Goal: Information Seeking & Learning: Learn about a topic

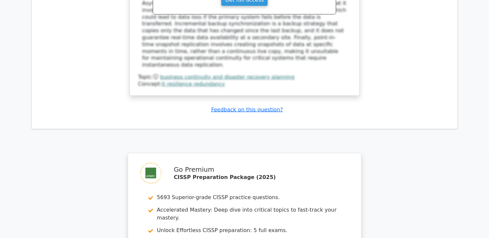
scroll to position [3752, 0]
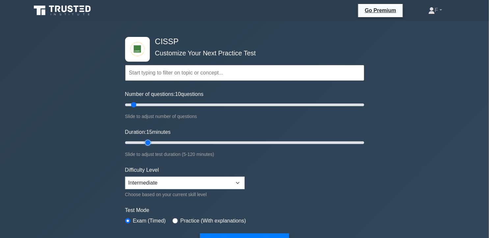
drag, startPoint x: 142, startPoint y: 141, endPoint x: 153, endPoint y: 141, distance: 11.2
type input "15"
click at [153, 141] on input "Duration: 15 minutes" at bounding box center [244, 143] width 239 height 8
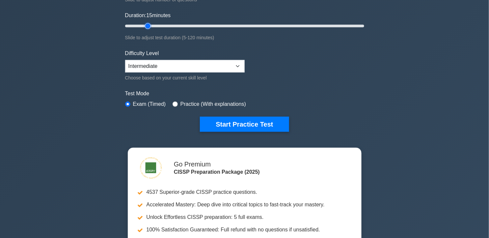
scroll to position [121, 0]
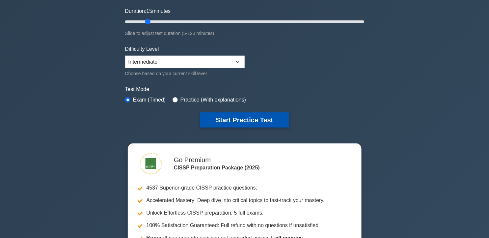
click at [264, 113] on button "Start Practice Test" at bounding box center [244, 119] width 89 height 15
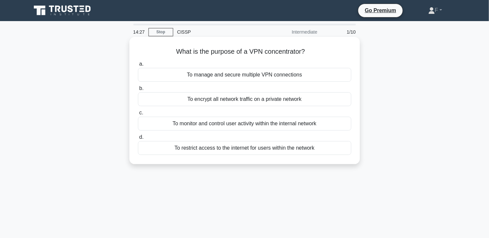
click at [252, 120] on div "To monitor and control user activity within the internal network" at bounding box center [245, 124] width 214 height 14
click at [138, 115] on input "c. To monitor and control user activity within the internal network" at bounding box center [138, 113] width 0 height 4
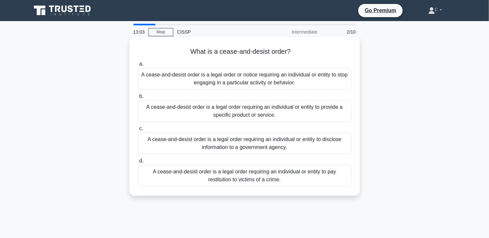
click at [282, 106] on div "A cease-and-desist order is a legal order requiring an individual or entity to …" at bounding box center [245, 111] width 214 height 22
click at [138, 99] on input "b. A cease-and-desist order is a legal order requiring an individual or entity …" at bounding box center [138, 96] width 0 height 4
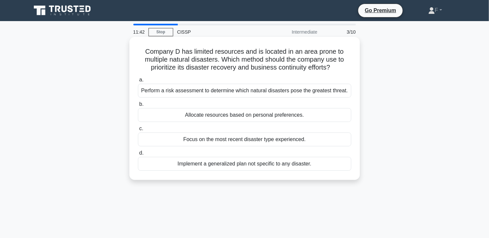
click at [323, 87] on div "Perform a risk assessment to determine which natural disasters pose the greates…" at bounding box center [245, 91] width 214 height 14
click at [138, 82] on input "a. Perform a risk assessment to determine which natural disasters pose the grea…" at bounding box center [138, 80] width 0 height 4
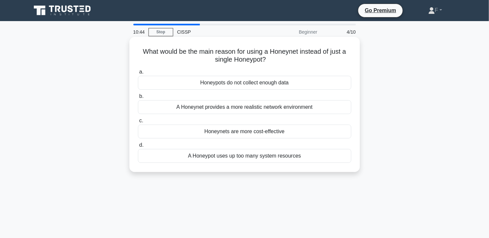
click at [332, 106] on div "A Honeynet provides a more realistic network environment" at bounding box center [245, 107] width 214 height 14
click at [138, 99] on input "b. A Honeynet provides a more realistic network environment" at bounding box center [138, 96] width 0 height 4
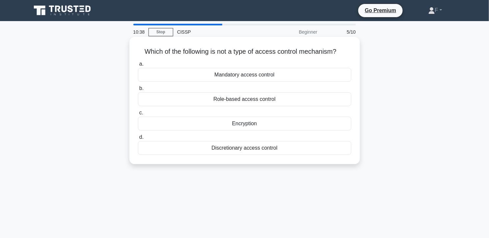
click at [305, 123] on div "Encryption" at bounding box center [245, 124] width 214 height 14
click at [138, 115] on input "c. Encryption" at bounding box center [138, 113] width 0 height 4
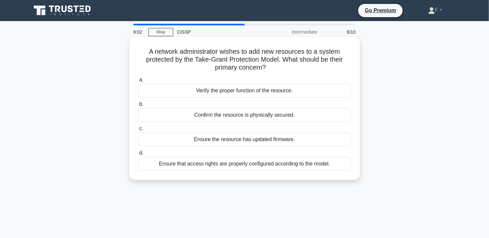
click at [329, 165] on div "Ensure that access rights are properly configured according to the model." at bounding box center [245, 164] width 214 height 14
click at [138, 155] on input "d. Ensure that access rights are properly configured according to the model." at bounding box center [138, 153] width 0 height 4
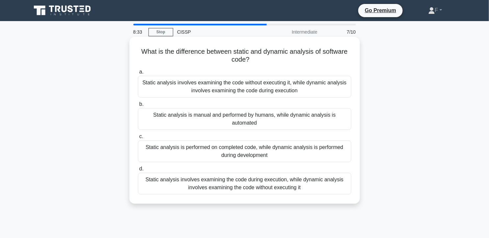
click at [344, 88] on div "Static analysis involves examining the code without executing it, while dynamic…" at bounding box center [245, 87] width 214 height 22
click at [138, 74] on input "a. Static analysis involves examining the code without executing it, while dyna…" at bounding box center [138, 72] width 0 height 4
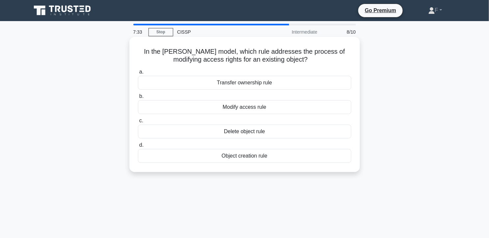
click at [301, 84] on div "Transfer ownership rule" at bounding box center [245, 83] width 214 height 14
click at [138, 74] on input "a. Transfer ownership rule" at bounding box center [138, 72] width 0 height 4
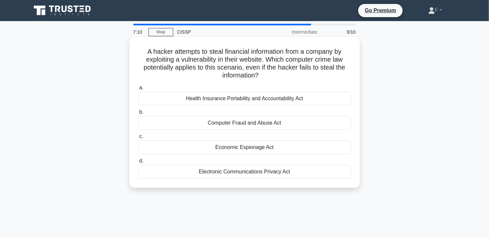
click at [269, 124] on div "Computer Fraud and Abuse Act" at bounding box center [245, 123] width 214 height 14
click at [138, 114] on input "b. Computer Fraud and Abuse Act" at bounding box center [138, 112] width 0 height 4
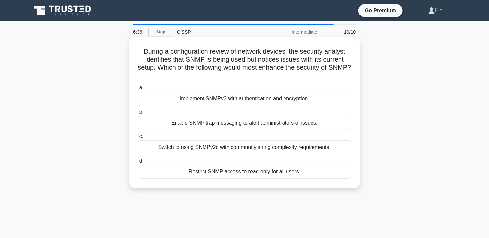
click at [314, 91] on label "a. Implement SNMPv3 with authentication and encryption." at bounding box center [245, 95] width 214 height 22
click at [138, 90] on input "a. Implement SNMPv3 with authentication and encryption." at bounding box center [138, 88] width 0 height 4
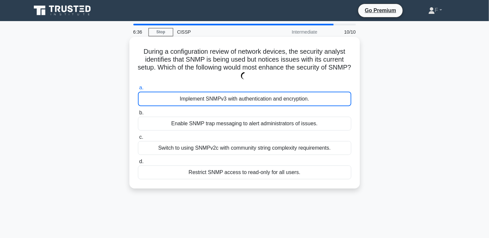
click at [312, 94] on div "Implement SNMPv3 with authentication and encryption." at bounding box center [245, 99] width 214 height 15
click at [138, 90] on input "a. Implement SNMPv3 with authentication and encryption." at bounding box center [138, 88] width 0 height 4
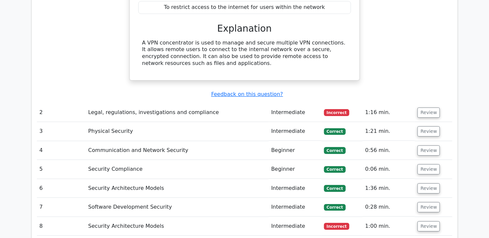
scroll to position [670, 0]
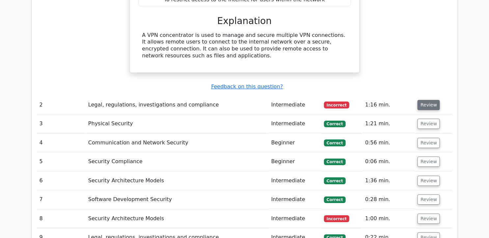
click at [433, 100] on button "Review" at bounding box center [429, 105] width 22 height 10
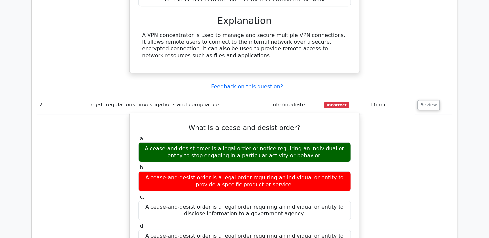
drag, startPoint x: 195, startPoint y: 110, endPoint x: 307, endPoint y: 231, distance: 164.6
click at [307, 231] on div "What is a cease-and-desist order? a. A cease-and-desist order is a legal order …" at bounding box center [244, 221] width 225 height 211
copy div "What is a cease-and-desist order? a. A cease-and-desist order is a legal order …"
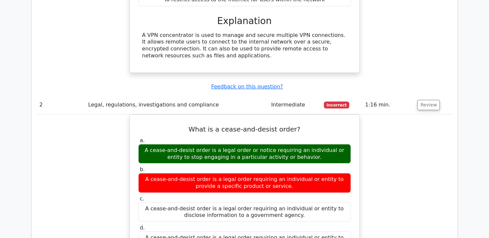
click at [112, 154] on div "What is a cease-and-desist order? a. A cease-and-desist order is a legal order …" at bounding box center [245, 226] width 416 height 225
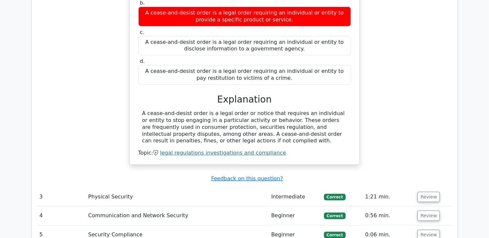
scroll to position [848, 0]
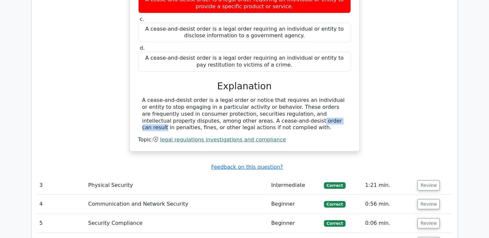
drag, startPoint x: 175, startPoint y: 106, endPoint x: 215, endPoint y: 106, distance: 40.5
click at [215, 106] on div "A cease-and-desist order is a legal order or notice that requires an individual…" at bounding box center [244, 114] width 205 height 34
copy div "cease-and-desist"
drag, startPoint x: 141, startPoint y: 86, endPoint x: 195, endPoint y: 111, distance: 59.3
click at [195, 111] on div "A cease-and-desist order is a legal order or notice that requires an individual…" at bounding box center [244, 114] width 213 height 34
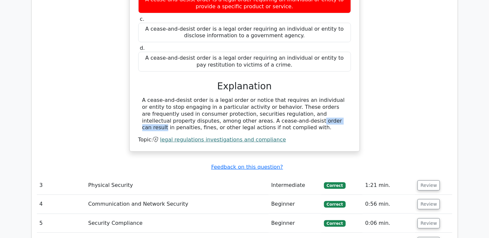
copy div "A cease-and-desist order is a legal order or notice that requires an individual…"
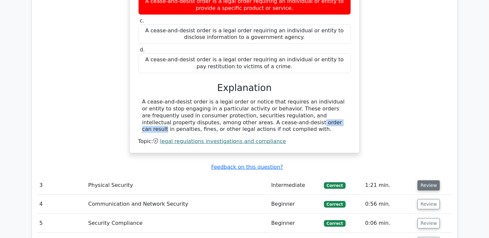
click at [429, 180] on button "Review" at bounding box center [429, 185] width 22 height 10
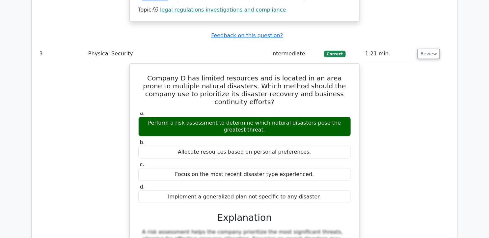
scroll to position [999, 0]
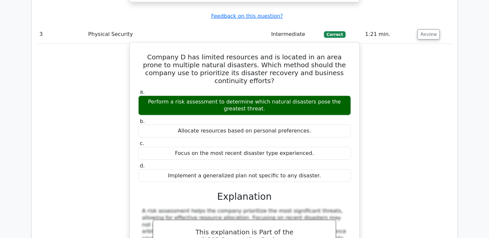
drag, startPoint x: 145, startPoint y: 41, endPoint x: 311, endPoint y: 152, distance: 199.8
click at [311, 152] on div "Company D has limited resources and is located in an area prone to multiple nat…" at bounding box center [244, 175] width 225 height 260
copy div "Company D has limited resources and is located in an area prone to multiple nat…"
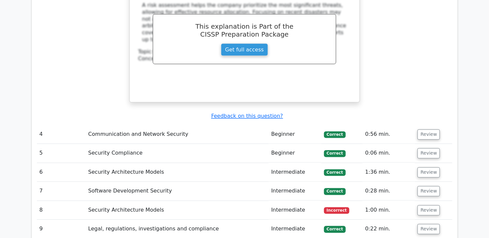
scroll to position [1263, 0]
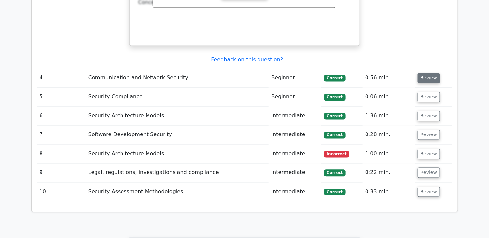
click at [429, 73] on button "Review" at bounding box center [429, 78] width 22 height 10
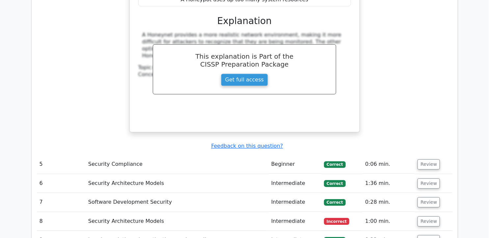
scroll to position [1467, 0]
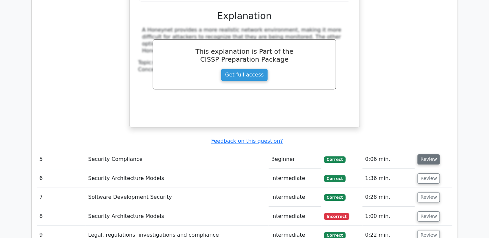
click at [430, 154] on button "Review" at bounding box center [429, 159] width 22 height 10
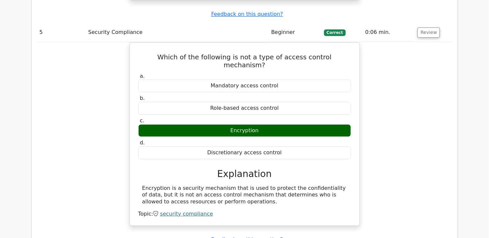
scroll to position [1749, 0]
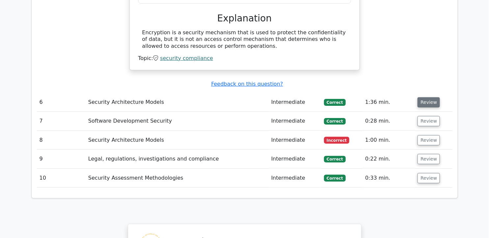
click at [432, 97] on button "Review" at bounding box center [429, 102] width 22 height 10
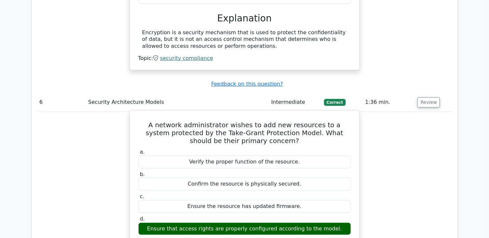
drag, startPoint x: 148, startPoint y: 94, endPoint x: 348, endPoint y: 198, distance: 226.0
click at [348, 198] on div "A network administrator wishes to add new resources to a system protected by th…" at bounding box center [244, 235] width 225 height 245
copy div "A network administrator wishes to add new resources to a system protected by th…"
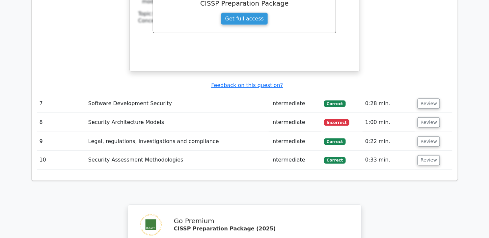
scroll to position [2059, 0]
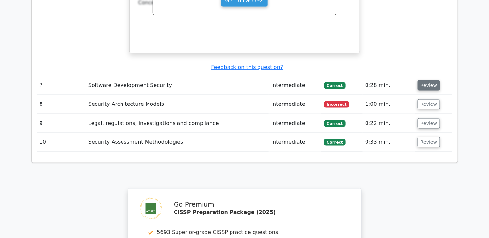
click at [431, 80] on button "Review" at bounding box center [429, 85] width 22 height 10
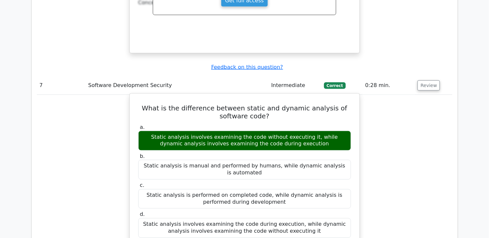
drag, startPoint x: 140, startPoint y: 78, endPoint x: 308, endPoint y: 195, distance: 204.6
click at [308, 195] on div "What is the difference between static and dynamic analysis of software code? a.…" at bounding box center [244, 228] width 225 height 265
copy div "What is the difference between static and dynamic analysis of software code? a.…"
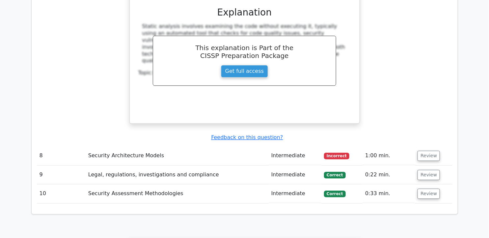
scroll to position [2307, 0]
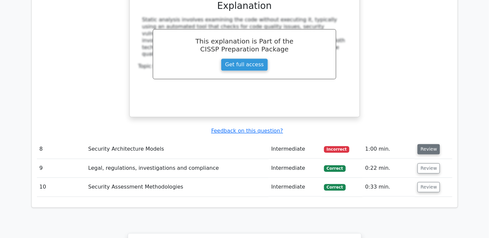
click at [430, 144] on button "Review" at bounding box center [429, 149] width 22 height 10
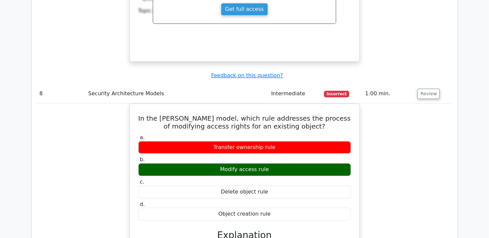
scroll to position [2348, 0]
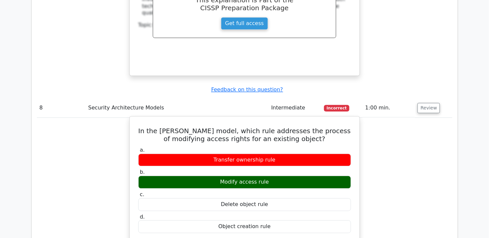
drag, startPoint x: 144, startPoint y: 94, endPoint x: 270, endPoint y: 190, distance: 157.8
copy div "In the Graham-Denning model, which rule addresses the process of modifying acce…"
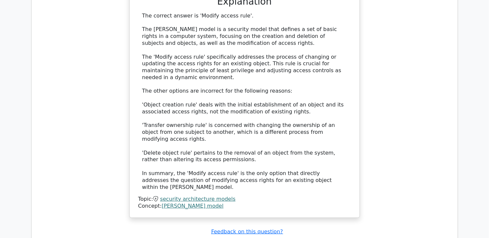
scroll to position [2613, 0]
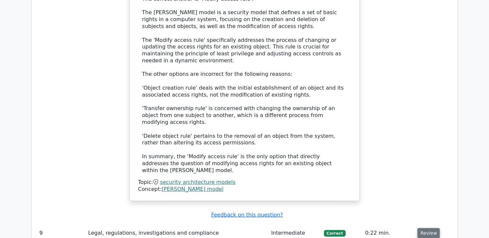
click at [420, 228] on button "Review" at bounding box center [429, 233] width 22 height 10
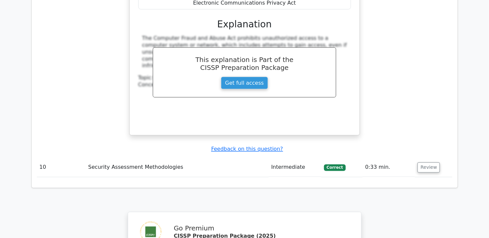
scroll to position [2986, 0]
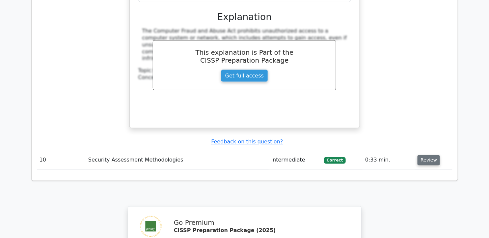
click at [425, 155] on button "Review" at bounding box center [429, 160] width 22 height 10
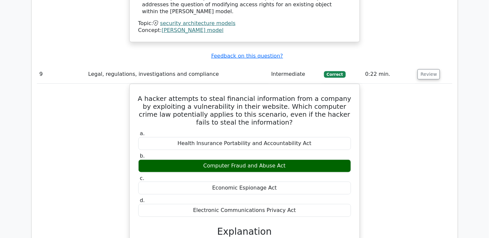
scroll to position [2786, 0]
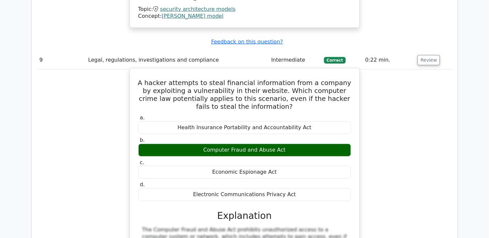
drag, startPoint x: 142, startPoint y: 31, endPoint x: 293, endPoint y: 146, distance: 189.8
click at [293, 146] on div "A hacker attempts to steal financial information from a company by exploiting a…" at bounding box center [244, 197] width 225 height 253
copy div "A hacker attempts to steal financial information from a company by exploiting a…"
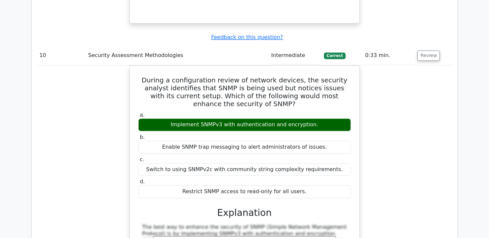
scroll to position [3074, 0]
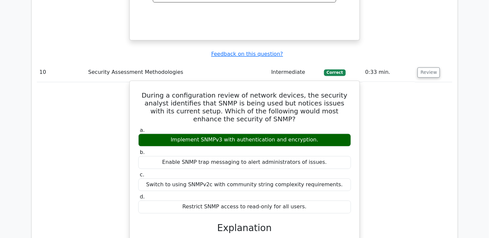
drag, startPoint x: 142, startPoint y: 44, endPoint x: 302, endPoint y: 163, distance: 199.5
copy div "During a configuration review of network devices, the security analyst identifi…"
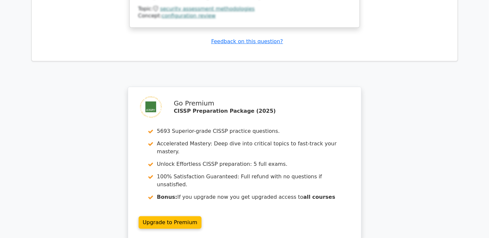
scroll to position [3545, 0]
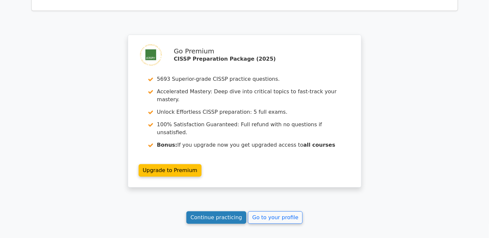
click at [206, 211] on link "Continue practicing" at bounding box center [217, 217] width 60 height 13
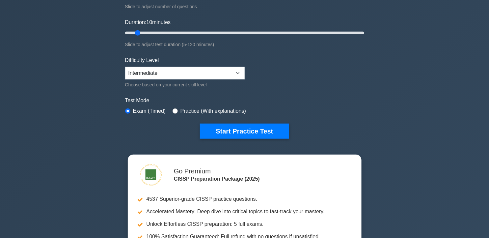
scroll to position [37, 0]
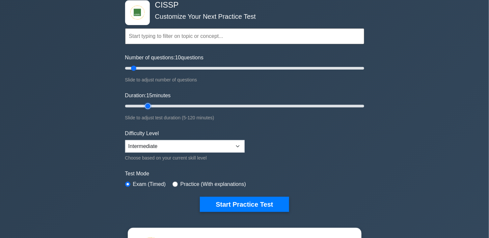
type input "15"
click at [146, 103] on input "Duration: 15 minutes" at bounding box center [244, 106] width 239 height 8
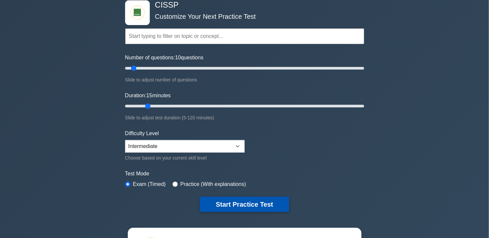
click at [249, 205] on button "Start Practice Test" at bounding box center [244, 204] width 89 height 15
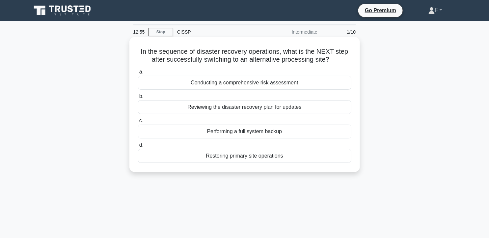
click at [266, 131] on div "Performing a full system backup" at bounding box center [245, 132] width 214 height 14
click at [138, 123] on input "c. Performing a full system backup" at bounding box center [138, 121] width 0 height 4
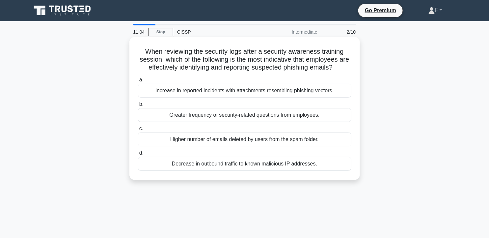
click at [341, 86] on div "Increase in reported incidents with attachments resembling phishing vectors." at bounding box center [245, 91] width 214 height 14
click at [138, 82] on input "a. Increase in reported incidents with attachments resembling phishing vectors." at bounding box center [138, 80] width 0 height 4
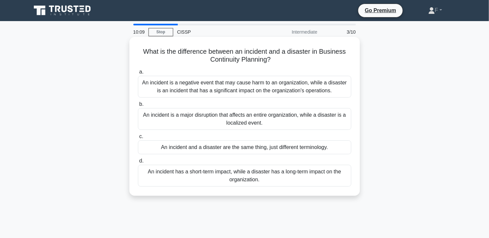
click at [302, 94] on div "An incident is a negative event that may cause harm to an organization, while a…" at bounding box center [245, 87] width 214 height 22
click at [138, 74] on input "a. An incident is a negative event that may cause harm to an organization, whil…" at bounding box center [138, 72] width 0 height 4
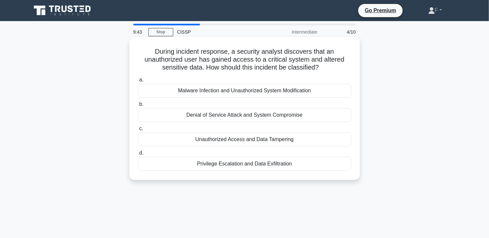
click at [266, 141] on div "Unauthorized Access and Data Tampering" at bounding box center [245, 139] width 214 height 14
click at [138, 131] on input "c. Unauthorized Access and Data Tampering" at bounding box center [138, 129] width 0 height 4
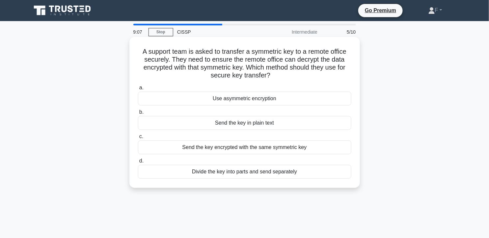
click at [290, 102] on div "Use asymmetric encryption" at bounding box center [245, 99] width 214 height 14
click at [138, 90] on input "a. Use asymmetric encryption" at bounding box center [138, 88] width 0 height 4
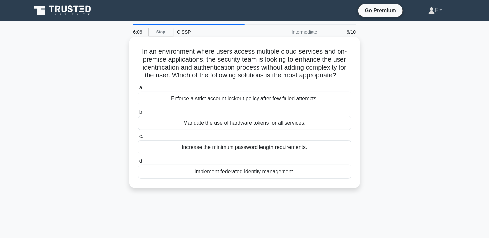
click at [291, 179] on div "Implement federated identity management." at bounding box center [245, 172] width 214 height 14
click at [138, 163] on input "d. Implement federated identity management." at bounding box center [138, 161] width 0 height 4
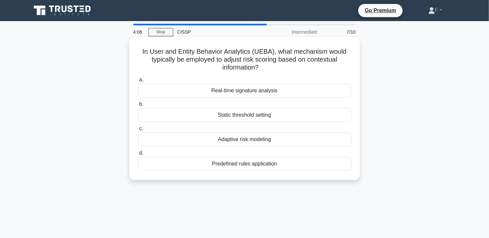
click at [232, 114] on div "Static threshold setting" at bounding box center [245, 115] width 214 height 14
click at [138, 106] on input "b. Static threshold setting" at bounding box center [138, 104] width 0 height 4
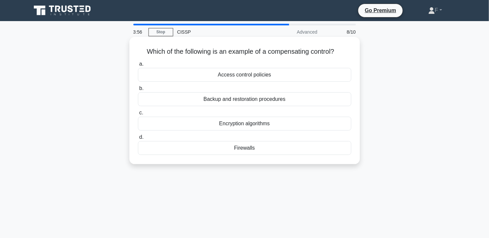
click at [276, 101] on div "Backup and restoration procedures" at bounding box center [245, 99] width 214 height 14
click at [138, 91] on input "b. Backup and restoration procedures" at bounding box center [138, 88] width 0 height 4
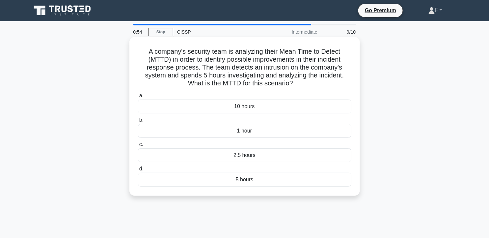
click at [280, 159] on div "2.5 hours" at bounding box center [245, 155] width 214 height 14
click at [138, 147] on input "c. 2.5 hours" at bounding box center [138, 144] width 0 height 4
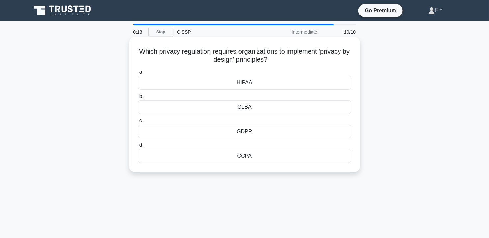
click at [269, 113] on div "GLBA" at bounding box center [245, 107] width 214 height 14
click at [138, 99] on input "b. GLBA" at bounding box center [138, 96] width 0 height 4
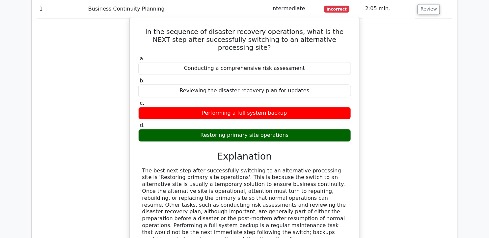
scroll to position [512, 0]
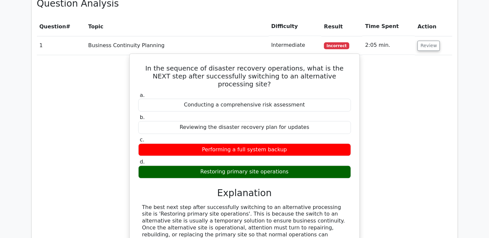
drag, startPoint x: 139, startPoint y: 53, endPoint x: 302, endPoint y: 150, distance: 189.0
click at [302, 150] on div "In the sequence of disaster recovery operations, what is the NEXT step after su…" at bounding box center [244, 179] width 225 height 247
drag, startPoint x: 302, startPoint y: 150, endPoint x: 248, endPoint y: 59, distance: 105.1
copy div "In the sequence of disaster recovery operations, what is the NEXT step after su…"
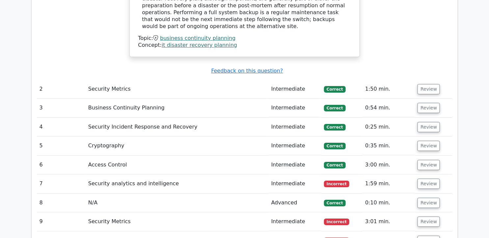
scroll to position [769, 0]
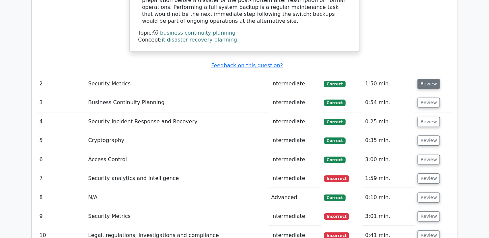
click at [420, 79] on button "Review" at bounding box center [429, 84] width 22 height 10
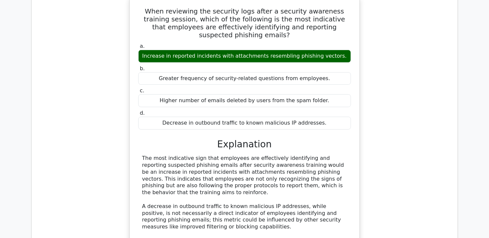
scroll to position [879, 0]
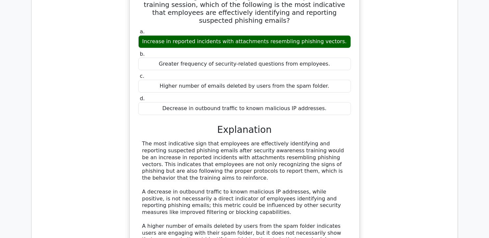
drag, startPoint x: 143, startPoint y: 104, endPoint x: 167, endPoint y: 140, distance: 43.5
click at [167, 140] on div "The most indicative sign that employees are effectively identifying and reporti…" at bounding box center [244, 212] width 205 height 144
drag, startPoint x: 167, startPoint y: 140, endPoint x: 160, endPoint y: 124, distance: 17.6
copy div "The most indicative sign that employees are effectively identifying and reporti…"
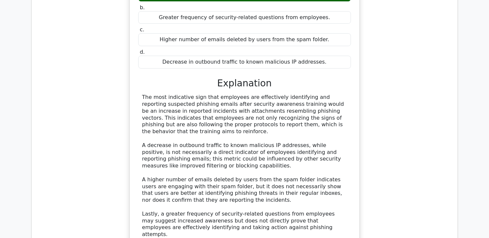
scroll to position [1062, 0]
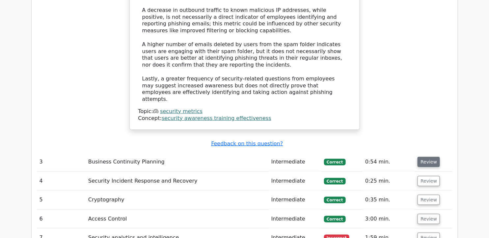
click at [418, 157] on button "Review" at bounding box center [429, 162] width 22 height 10
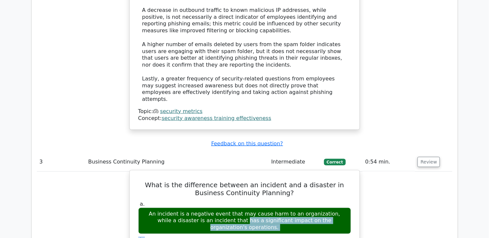
drag, startPoint x: 149, startPoint y: 167, endPoint x: 342, endPoint y: 183, distance: 193.8
drag, startPoint x: 342, startPoint y: 183, endPoint x: 295, endPoint y: 175, distance: 47.1
copy div "An incident is a negative event that may cause harm to an organization, while a…"
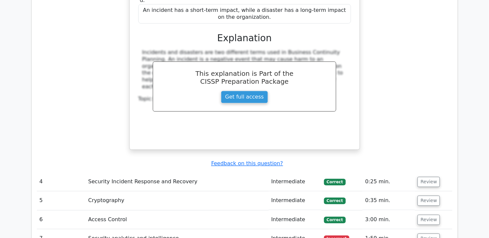
scroll to position [1355, 0]
click at [431, 176] on button "Review" at bounding box center [429, 181] width 22 height 10
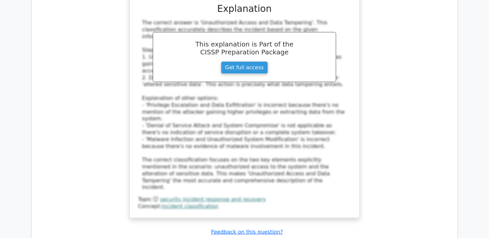
scroll to position [1684, 0]
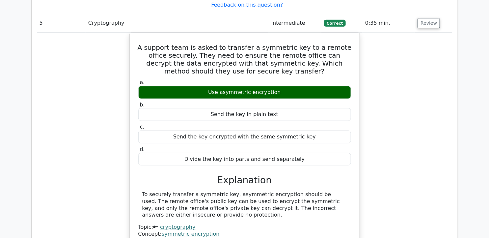
scroll to position [1977, 0]
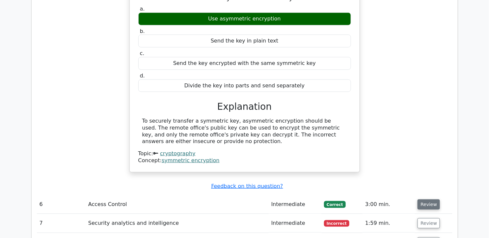
click at [428, 199] on button "Review" at bounding box center [429, 204] width 22 height 10
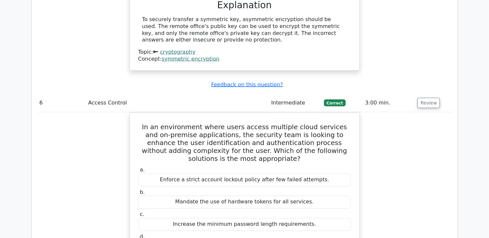
scroll to position [2087, 0]
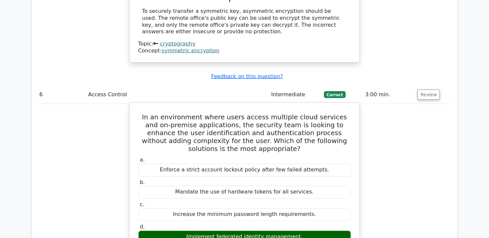
drag, startPoint x: 140, startPoint y: 35, endPoint x: 343, endPoint y: 156, distance: 236.3
copy div "In an environment where users access multiple cloud services and on-premise app…"
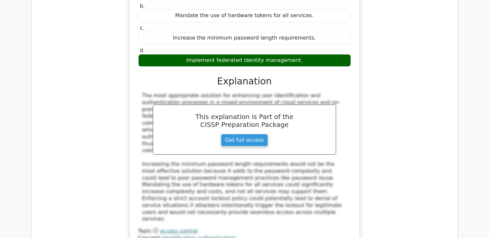
scroll to position [2307, 0]
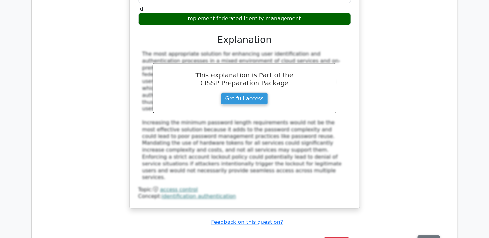
click at [427, 235] on button "Review" at bounding box center [429, 240] width 22 height 10
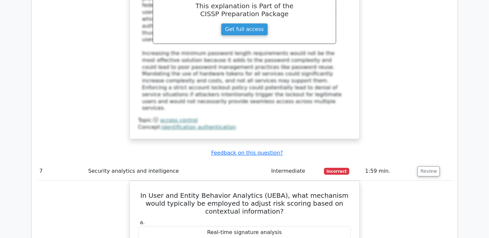
scroll to position [2380, 0]
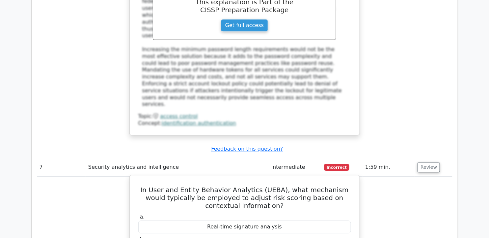
drag, startPoint x: 142, startPoint y: 84, endPoint x: 291, endPoint y: 191, distance: 182.8
drag, startPoint x: 291, startPoint y: 191, endPoint x: 242, endPoint y: 98, distance: 105.1
copy div "In User and Entity Behavior Analytics (UEBA), what mechanism would typically be…"
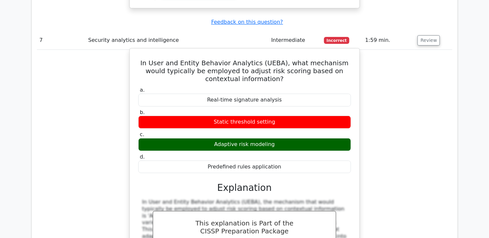
scroll to position [2527, 0]
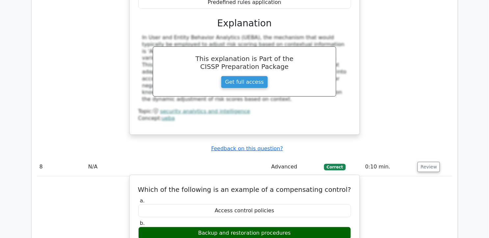
scroll to position [2746, 0]
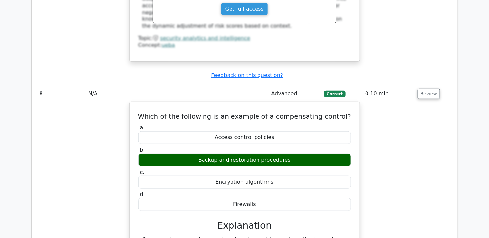
drag, startPoint x: 143, startPoint y: 136, endPoint x: 169, endPoint y: 157, distance: 33.5
drag, startPoint x: 169, startPoint y: 157, endPoint x: 163, endPoint y: 146, distance: 12.1
copy div "Compensating controls are put in place to provide an alternative to a primary c…"
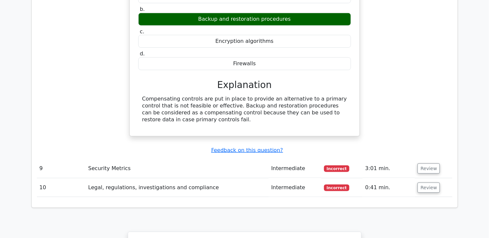
scroll to position [2893, 0]
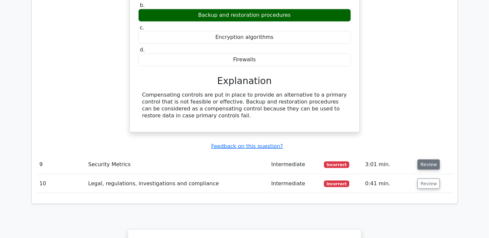
click at [429, 160] on button "Review" at bounding box center [429, 165] width 22 height 10
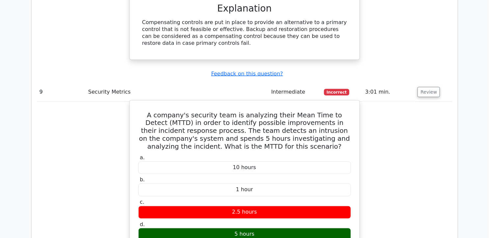
scroll to position [2929, 0]
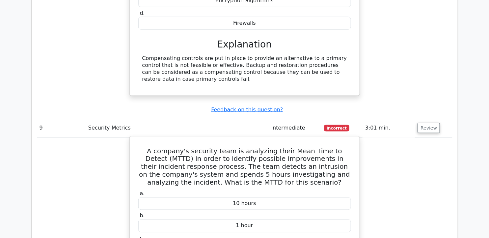
drag, startPoint x: 147, startPoint y: 47, endPoint x: 273, endPoint y: 164, distance: 171.4
drag, startPoint x: 273, startPoint y: 164, endPoint x: 253, endPoint y: 63, distance: 103.4
copy div "A company's security team is analyzing their Mean Time to Detect (MTTD) in orde…"
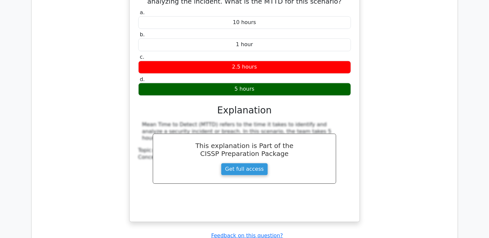
scroll to position [3113, 0]
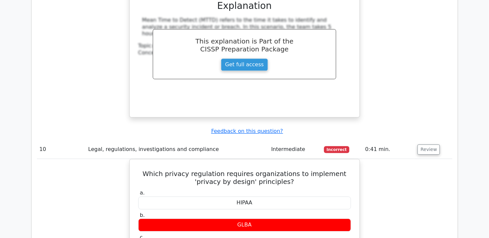
scroll to position [3222, 0]
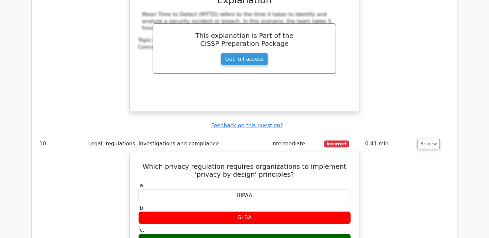
drag, startPoint x: 139, startPoint y: 59, endPoint x: 265, endPoint y: 159, distance: 160.5
drag, startPoint x: 265, startPoint y: 159, endPoint x: 232, endPoint y: 70, distance: 94.4
copy div "Which privacy regulation requires organizations to implement 'privacy by design…"
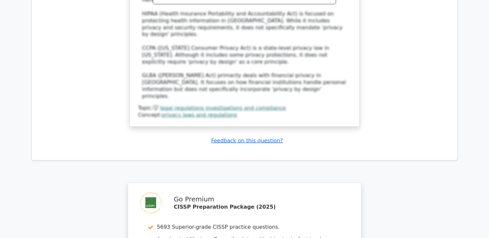
scroll to position [3662, 0]
